Goal: Information Seeking & Learning: Learn about a topic

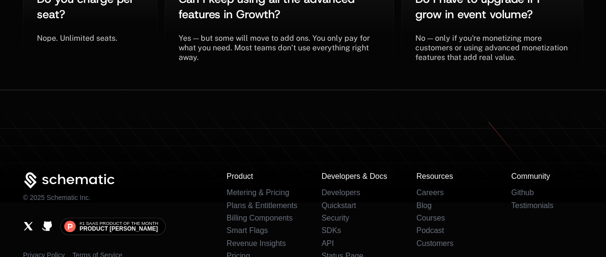
scroll to position [2253, 0]
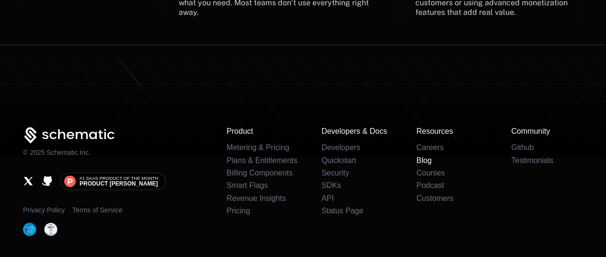
click at [429, 156] on link "Blog" at bounding box center [423, 160] width 15 height 8
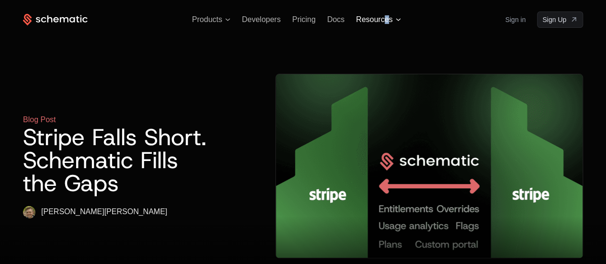
click at [388, 15] on span "Resources" at bounding box center [374, 19] width 36 height 9
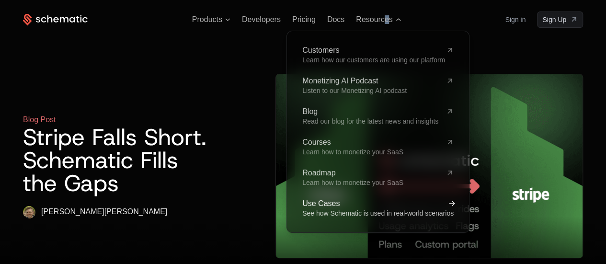
click at [328, 202] on span "Use Cases" at bounding box center [372, 204] width 140 height 8
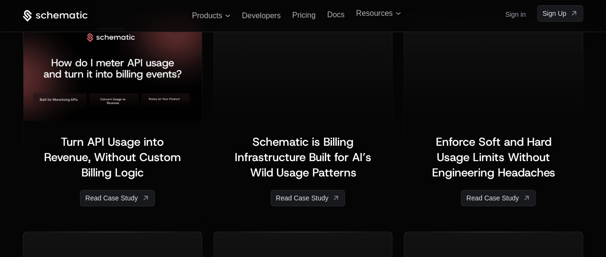
scroll to position [431, 0]
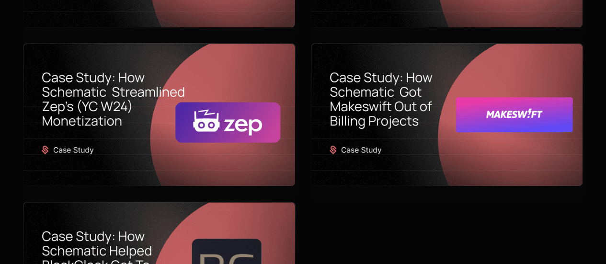
scroll to position [527, 0]
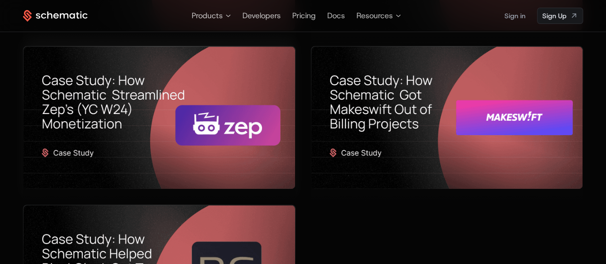
click at [180, 113] on img at bounding box center [159, 117] width 272 height 142
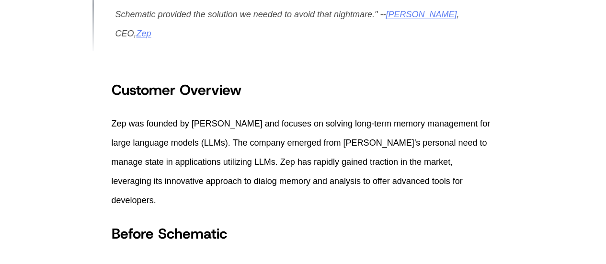
scroll to position [623, 0]
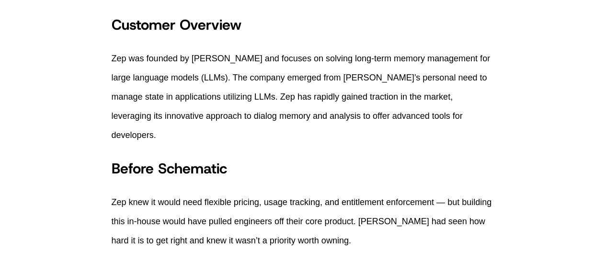
drag, startPoint x: 246, startPoint y: 122, endPoint x: 202, endPoint y: 127, distance: 44.4
click at [202, 159] on span "Before Schematic" at bounding box center [170, 168] width 116 height 19
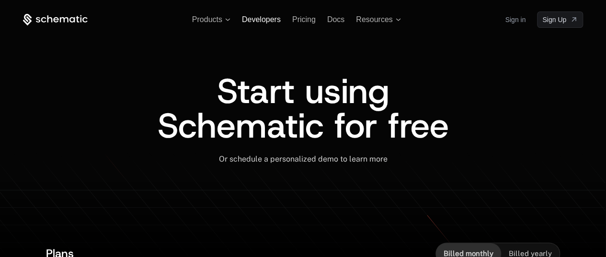
click at [266, 23] on span "Developers" at bounding box center [261, 19] width 39 height 8
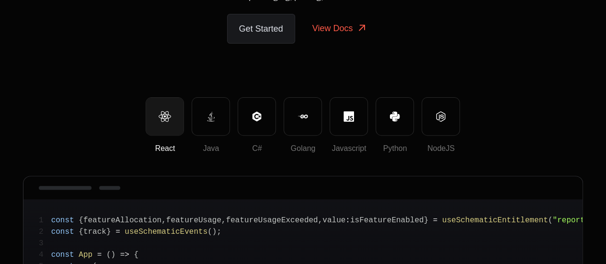
scroll to position [48, 0]
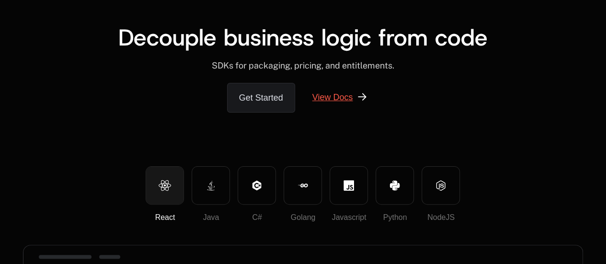
click at [345, 107] on link "View Docs" at bounding box center [340, 97] width 79 height 29
